Goal: Task Accomplishment & Management: Complete application form

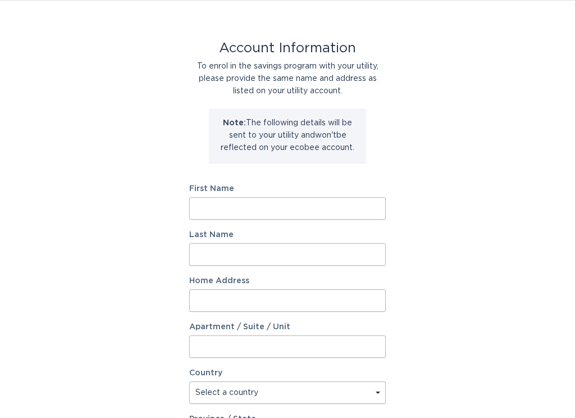
click at [208, 204] on input "First Name" at bounding box center [287, 209] width 197 height 22
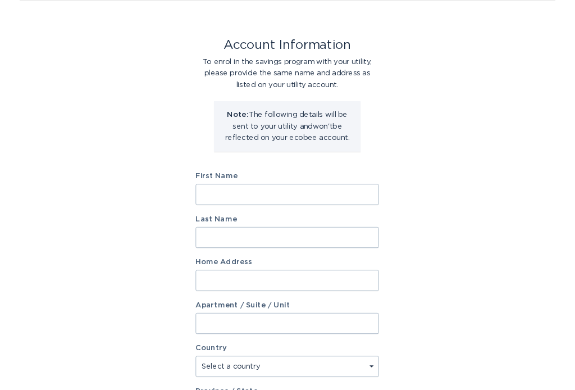
scroll to position [33, 0]
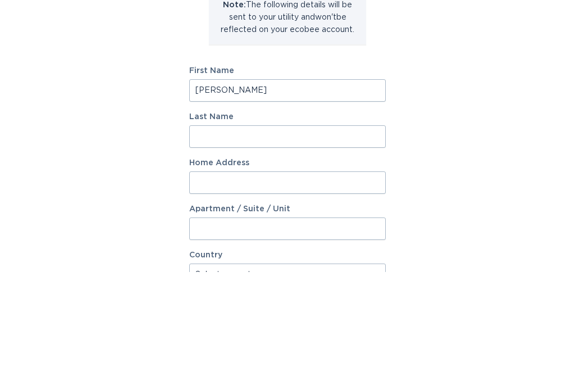
type input "[PERSON_NAME]"
click at [266, 244] on input "Last Name" at bounding box center [287, 255] width 197 height 22
type input "[PERSON_NAME]"
click at [462, 102] on div "Account Information To enrol in the savings program with your utility, please p…" at bounding box center [287, 311] width 575 height 621
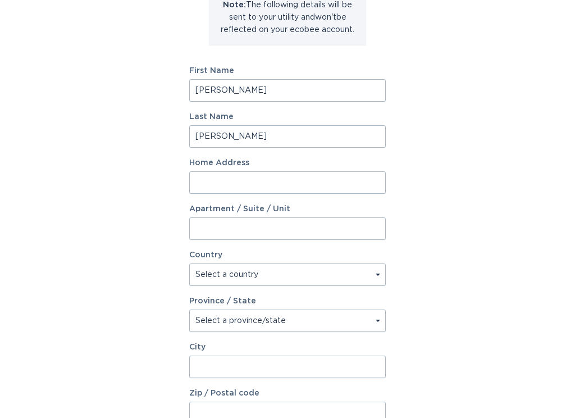
click at [314, 189] on input "Home Address" at bounding box center [287, 182] width 197 height 22
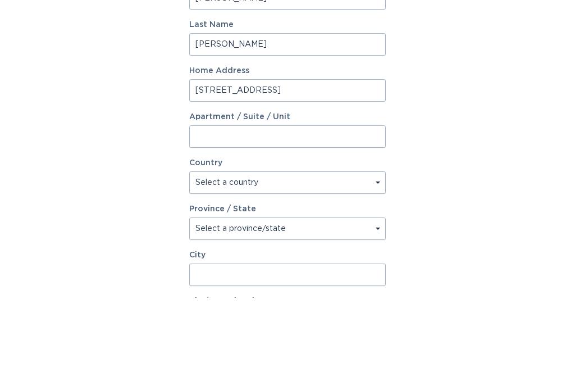
type input "[STREET_ADDRESS]"
click at [456, 101] on div "Account Information To enrol in the savings program with your utility, please p…" at bounding box center [287, 192] width 575 height 621
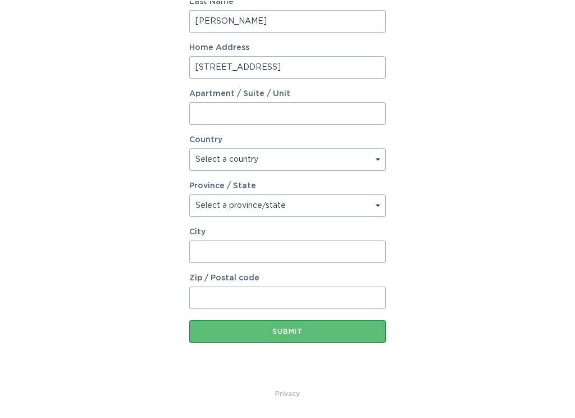
scroll to position [266, 0]
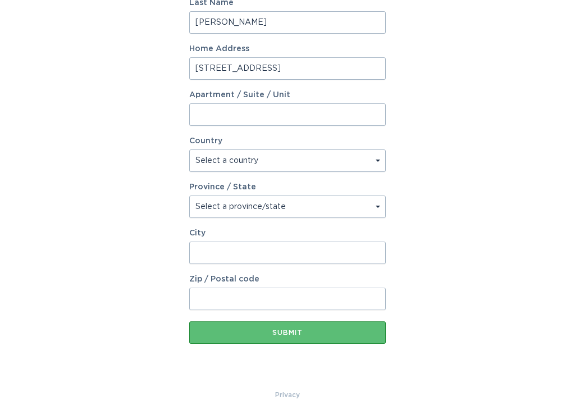
click at [363, 165] on select "Select a country [GEOGRAPHIC_DATA] [GEOGRAPHIC_DATA]" at bounding box center [287, 160] width 197 height 22
select select "US"
click at [368, 206] on select "Select a province/state [US_STATE] [US_STATE] [US_STATE] [US_STATE] [US_STATE] …" at bounding box center [287, 206] width 197 height 22
select select "AZ"
click at [292, 253] on input "City" at bounding box center [287, 252] width 197 height 22
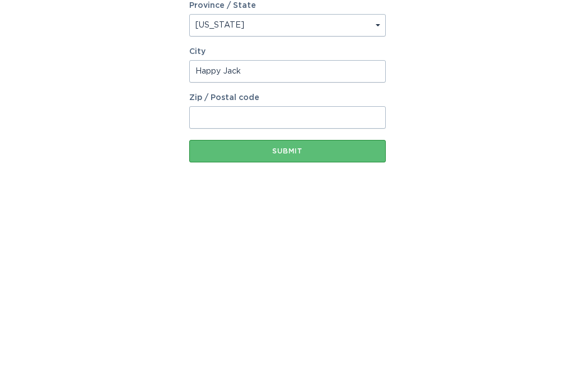
type input "Happy Jack"
click at [316, 288] on input "Zip / Postal code" at bounding box center [287, 299] width 197 height 22
type input "86024"
click at [470, 87] on div "Account Information To enrol in the savings program with your utility, please p…" at bounding box center [287, 78] width 575 height 621
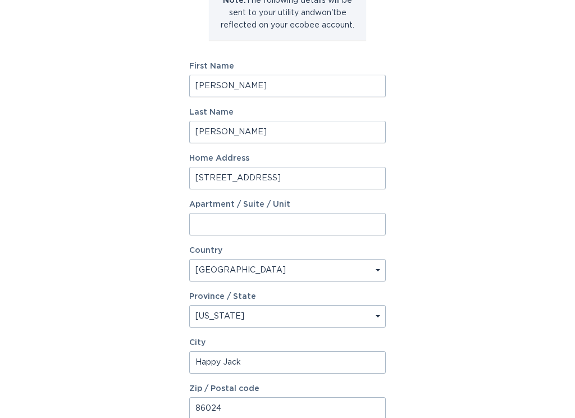
scroll to position [157, 0]
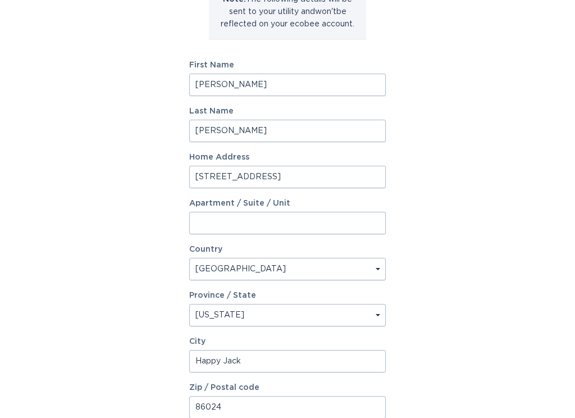
click at [237, 86] on input "[PERSON_NAME]" at bounding box center [287, 85] width 197 height 22
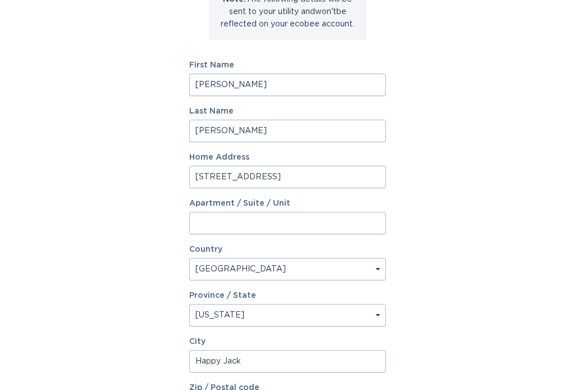
type input "[PERSON_NAME]"
click at [489, 106] on div "Account Information To enrol in the savings program with your utility, please p…" at bounding box center [287, 186] width 575 height 621
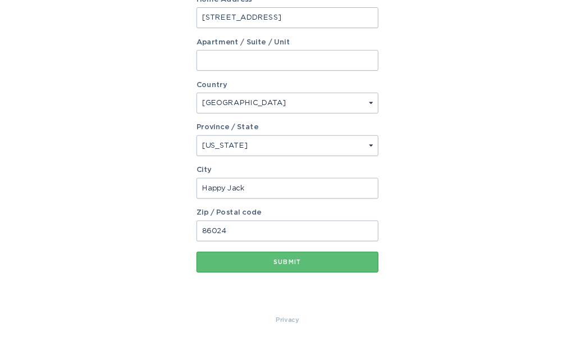
scroll to position [343, 0]
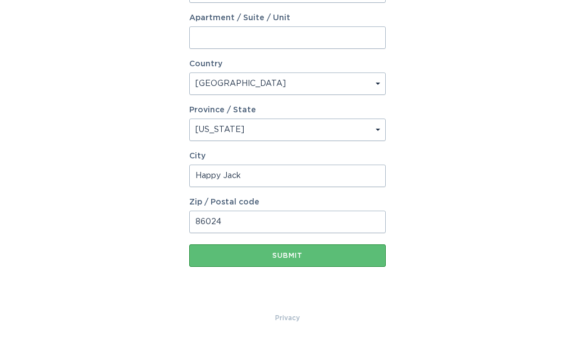
click at [288, 256] on div "Submit" at bounding box center [287, 255] width 185 height 7
